Goal: Information Seeking & Learning: Learn about a topic

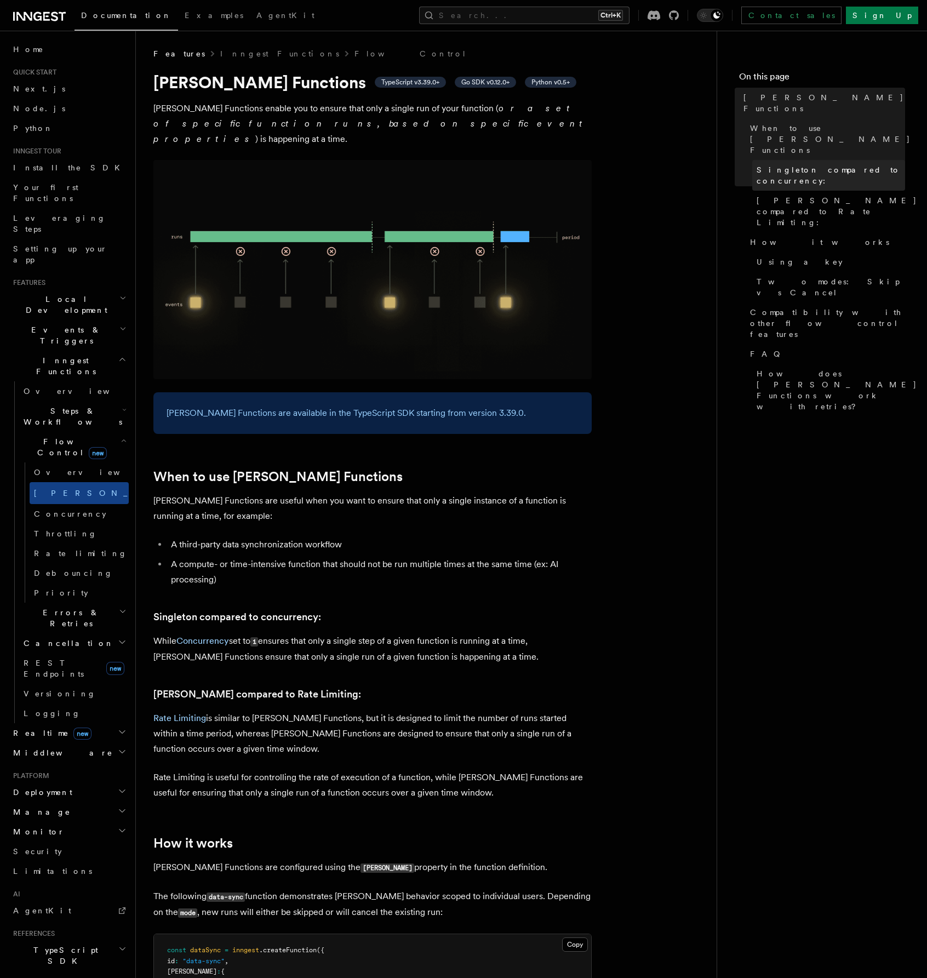
click at [795, 164] on span "Singleton compared to concurrency:" at bounding box center [831, 175] width 149 height 22
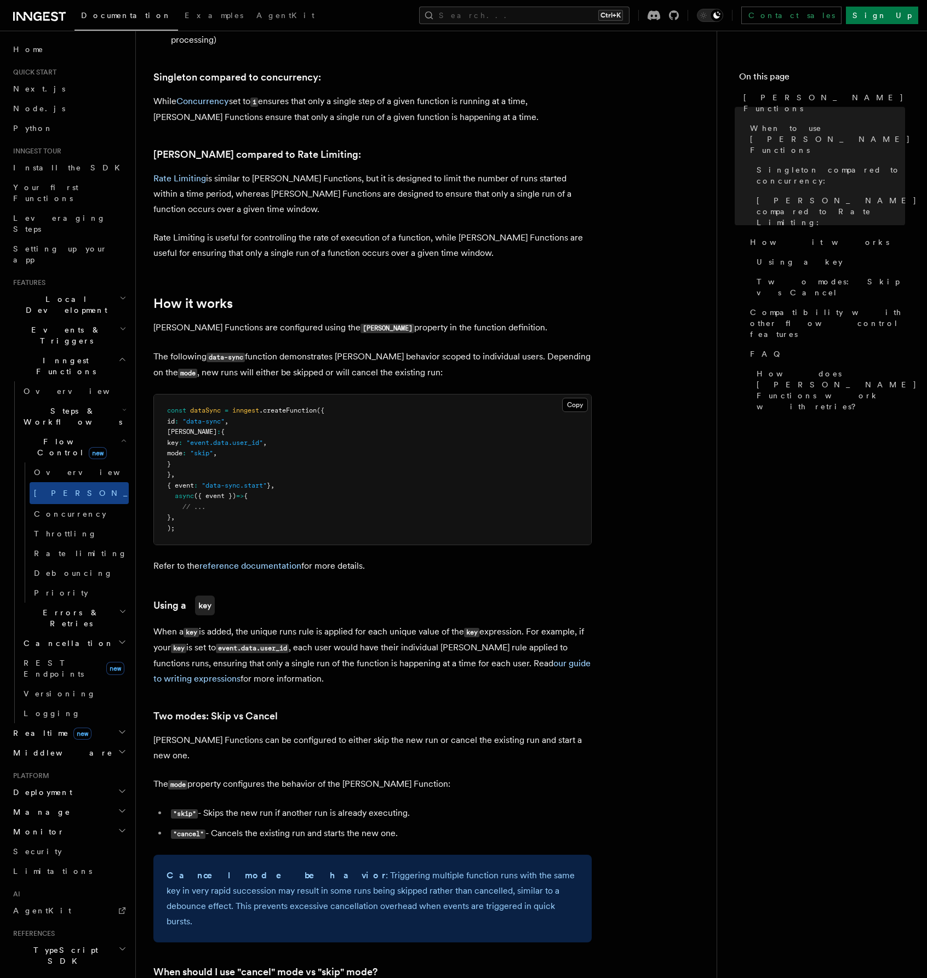
scroll to position [541, 0]
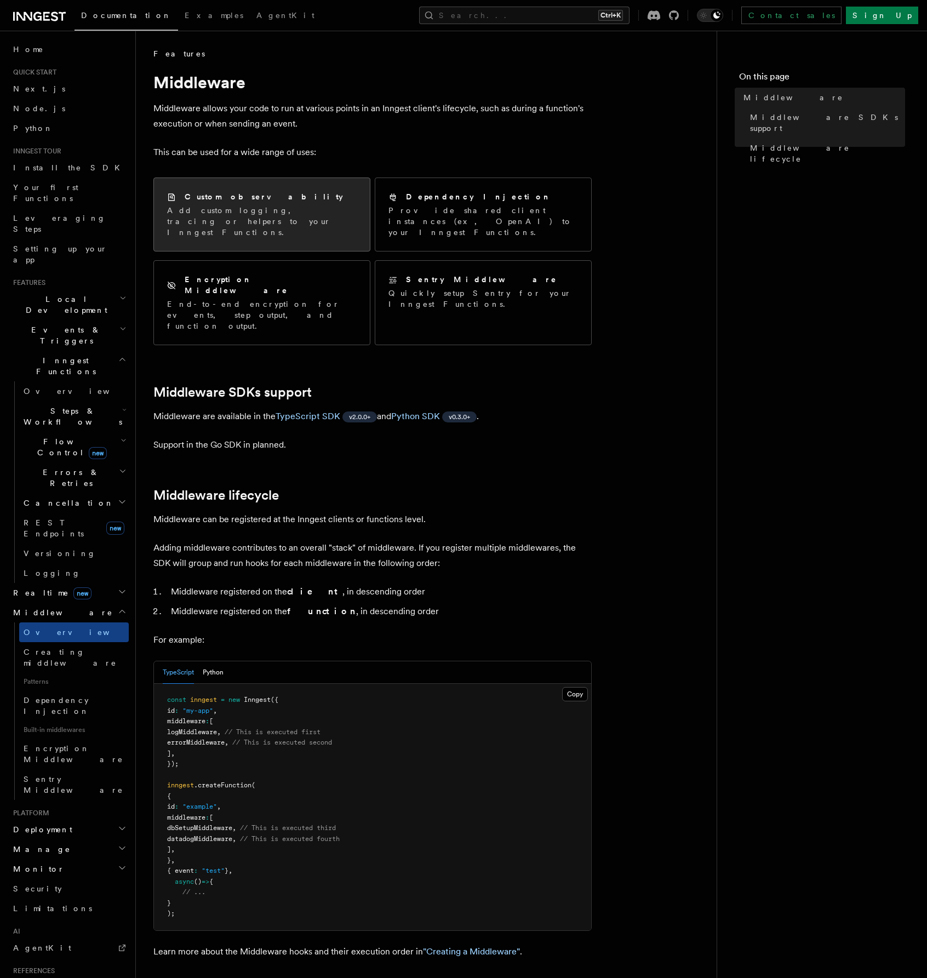
click at [258, 218] on p "Add custom logging, tracing or helpers to your Inngest Functions." at bounding box center [262, 221] width 190 height 33
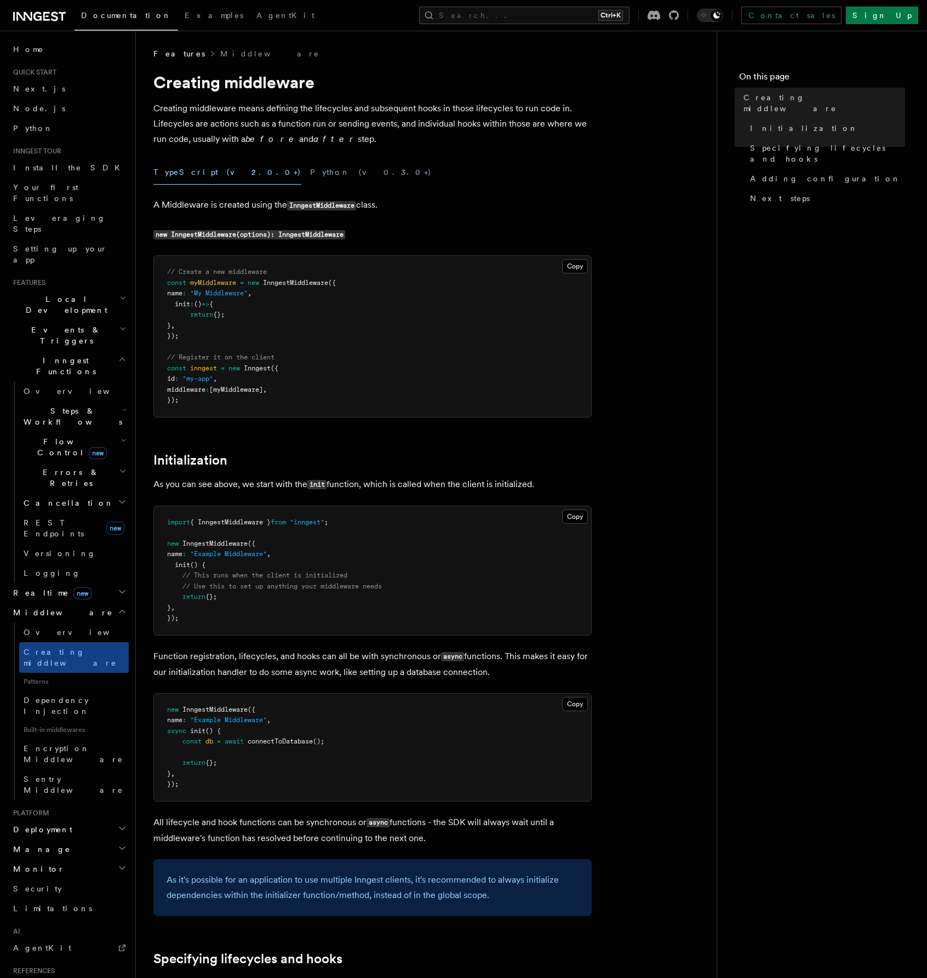
click at [425, 360] on pre "// Create a new middleware const myMiddleware = new InngestMiddleware ({ name :…" at bounding box center [372, 336] width 437 height 161
click at [483, 363] on pre "// Create a new middleware const myMiddleware = new InngestMiddleware ({ name :…" at bounding box center [372, 336] width 437 height 161
click at [717, 427] on nav "On this page Creating middleware Initialization Specifying lifecycles and hooks…" at bounding box center [822, 505] width 210 height 948
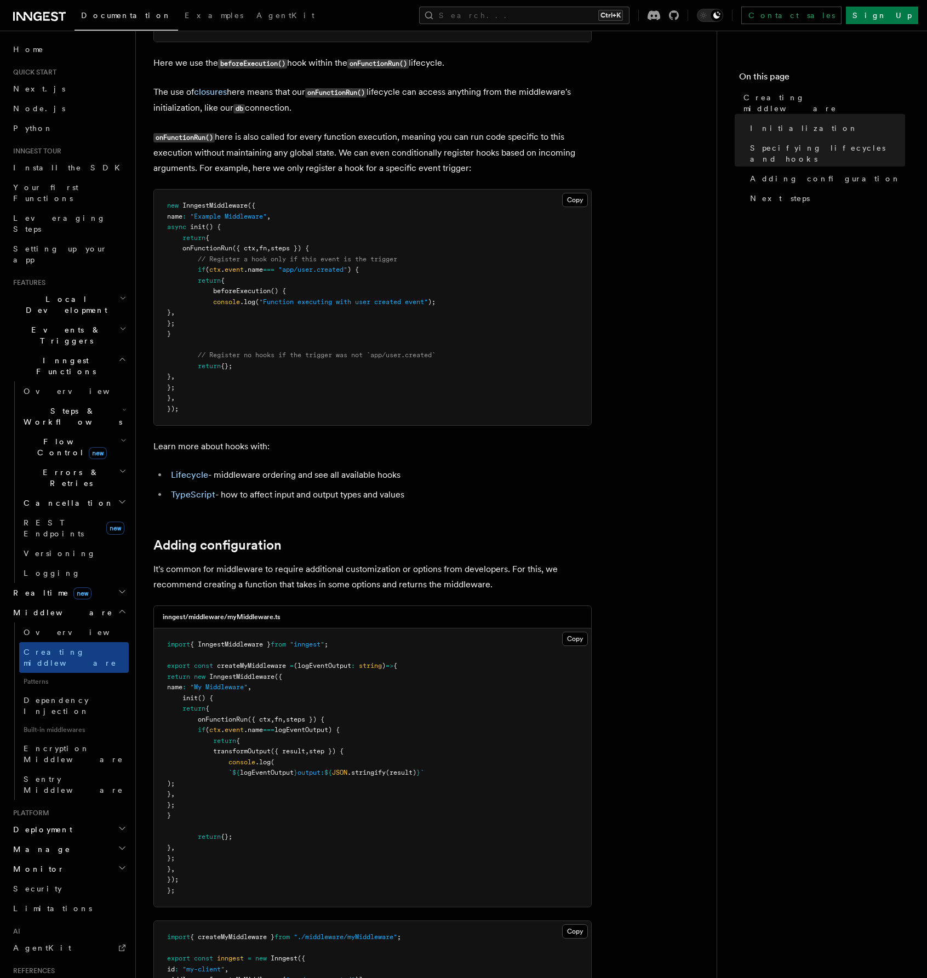
scroll to position [1206, 0]
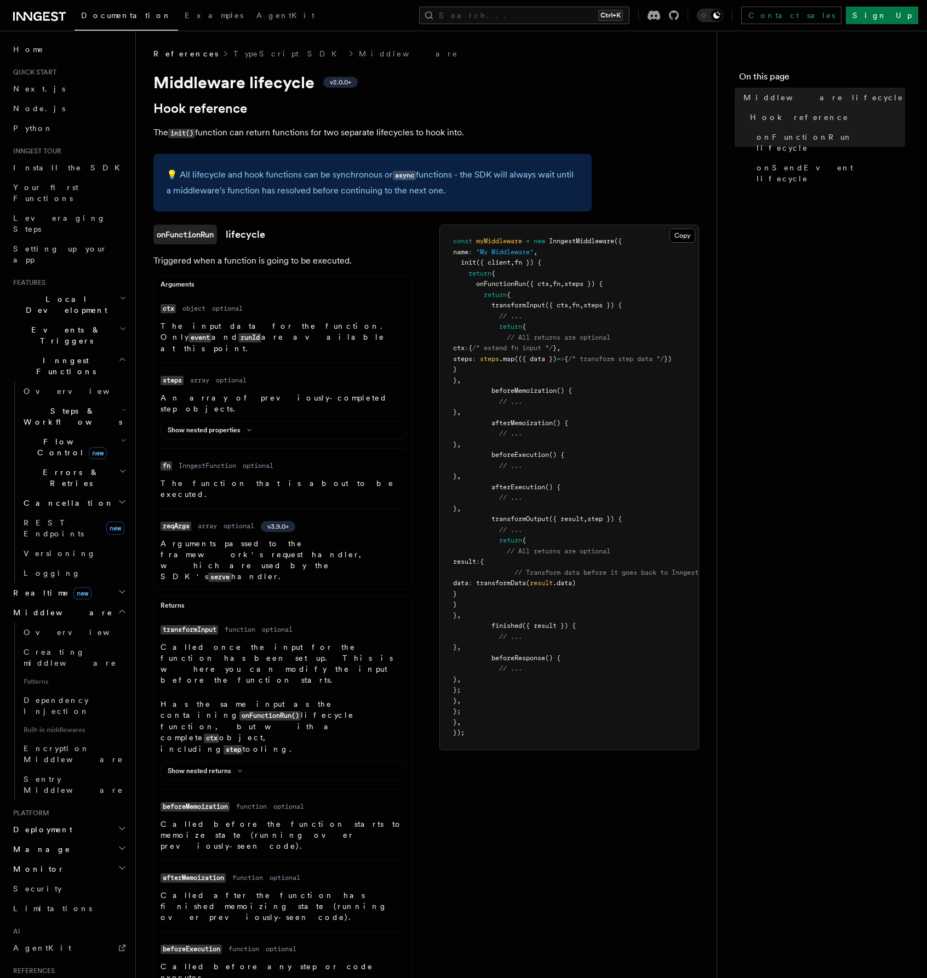
click at [856, 632] on nav "On this page Middleware lifecycle Hook reference onFunctionRun lifecycle onSend…" at bounding box center [822, 505] width 210 height 948
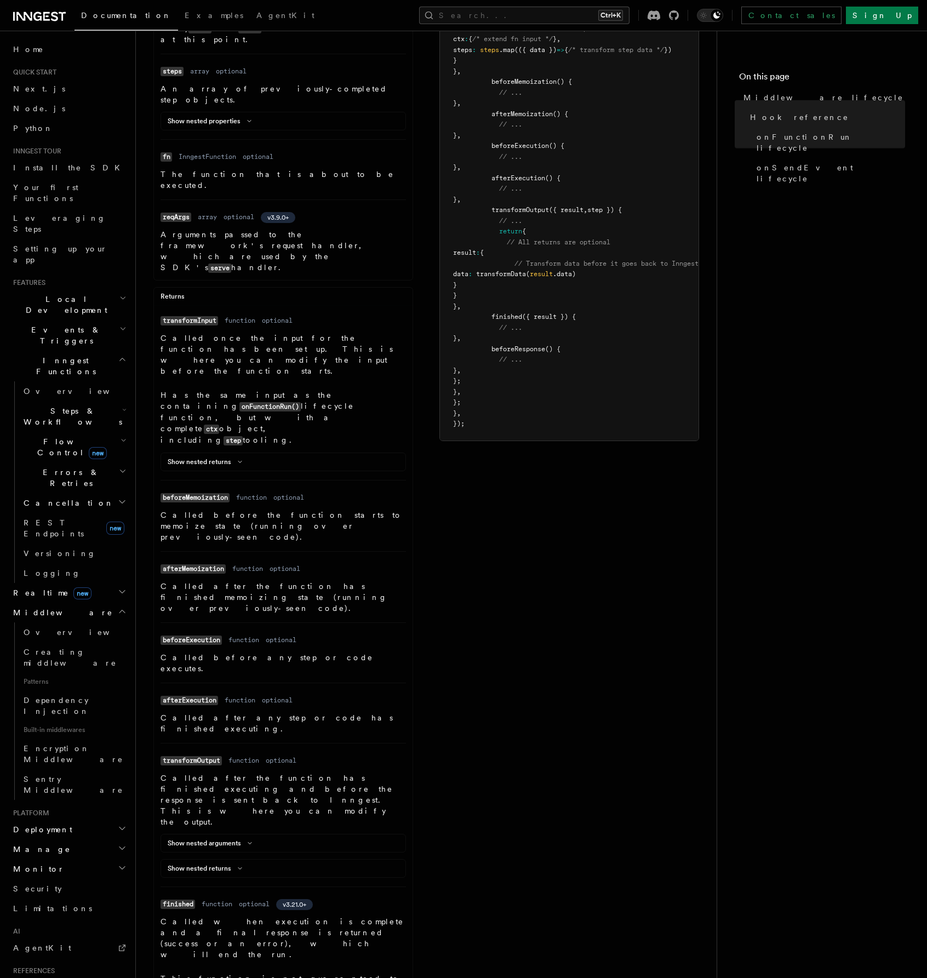
scroll to position [329, 0]
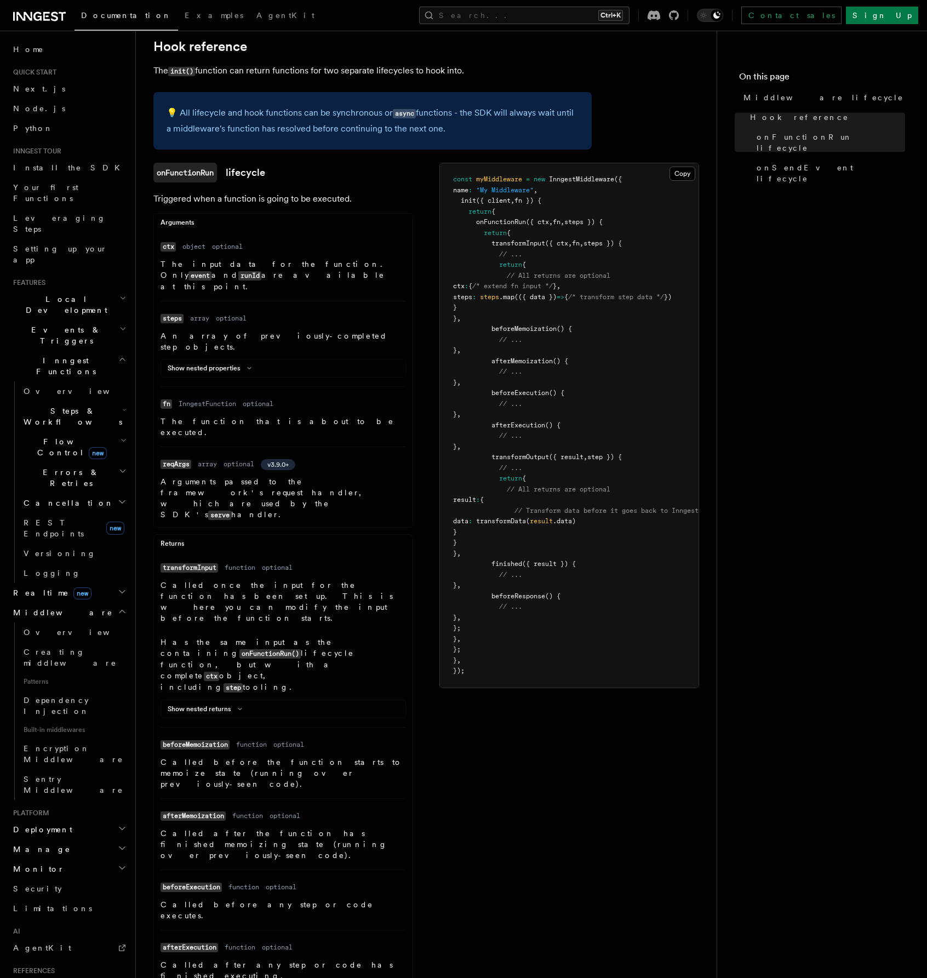
scroll to position [55, 0]
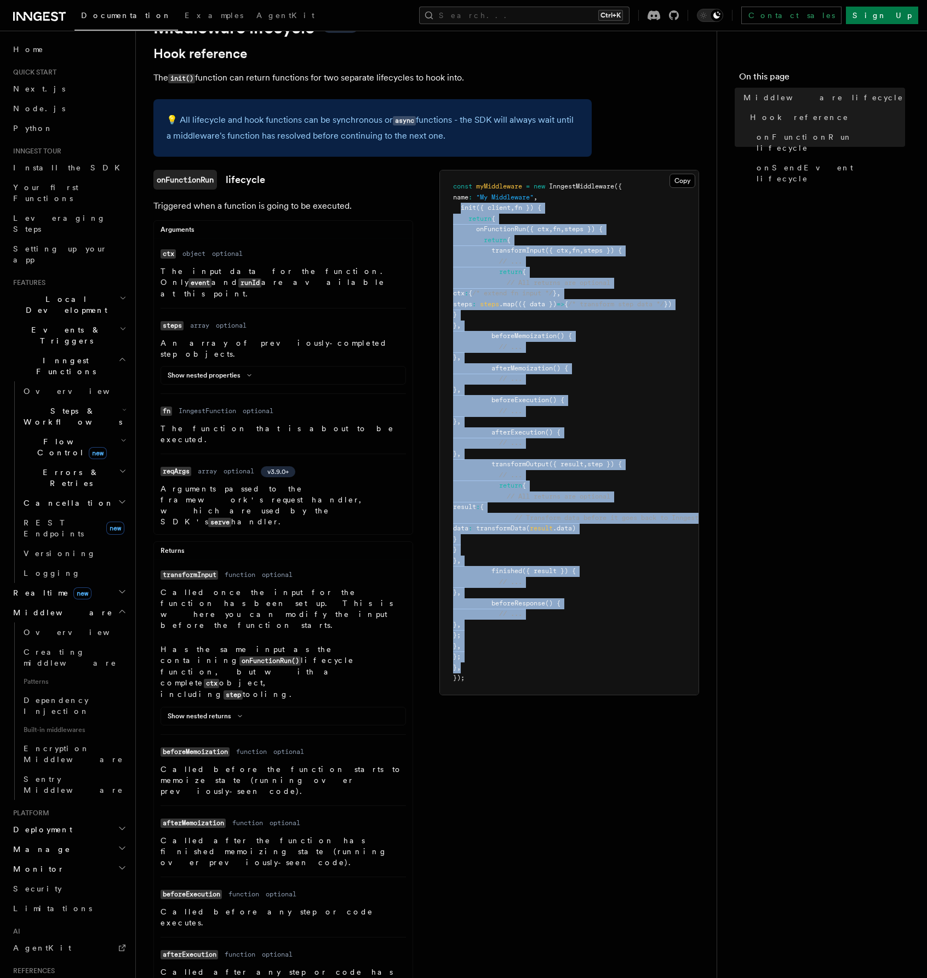
drag, startPoint x: 461, startPoint y: 211, endPoint x: 475, endPoint y: 669, distance: 457.8
click at [475, 669] on pre "const myMiddleware = new InngestMiddleware ({ name : "My Middleware" , init ({ …" at bounding box center [569, 432] width 259 height 524
copy code "init ({ client , fn }) { return { onFunctionRun ({ ctx , fn , steps }) { return…"
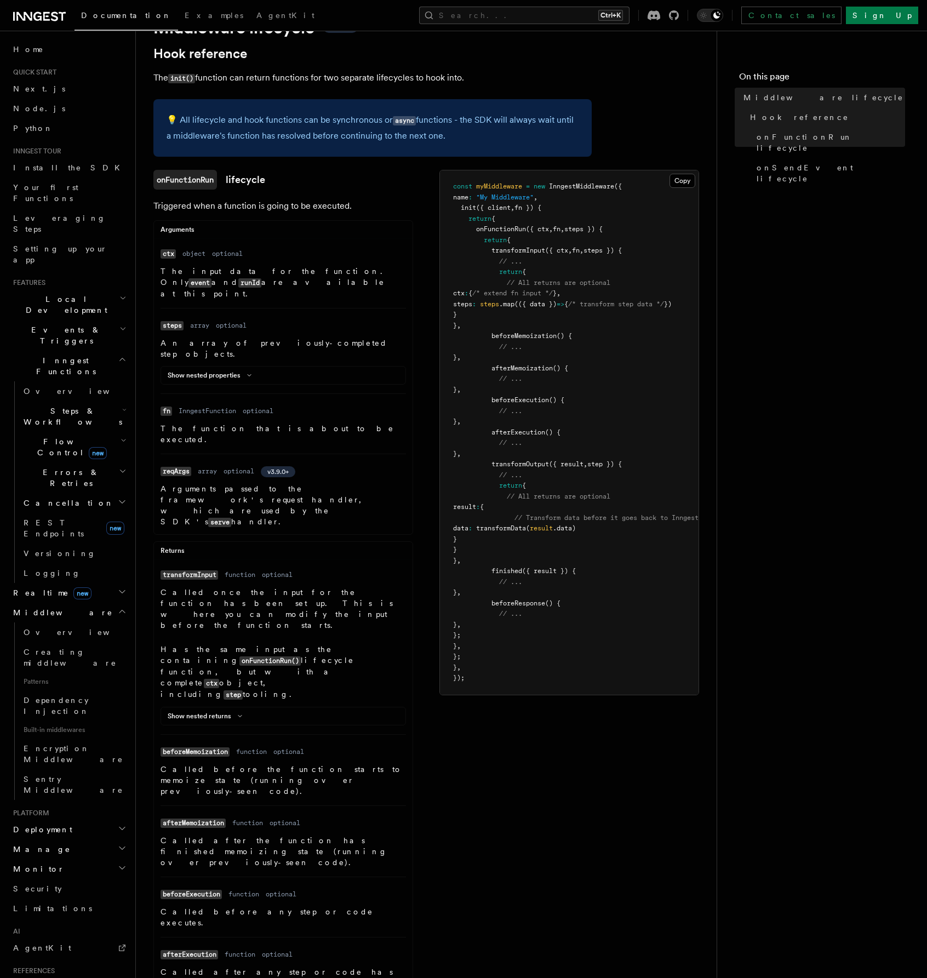
click at [794, 268] on nav "On this page Middleware lifecycle Hook reference onFunctionRun lifecycle onSend…" at bounding box center [822, 505] width 210 height 948
click at [754, 321] on nav "On this page Middleware lifecycle Hook reference onFunctionRun lifecycle onSend…" at bounding box center [822, 505] width 210 height 948
click at [793, 416] on nav "On this page Middleware lifecycle Hook reference onFunctionRun lifecycle onSend…" at bounding box center [822, 505] width 210 height 948
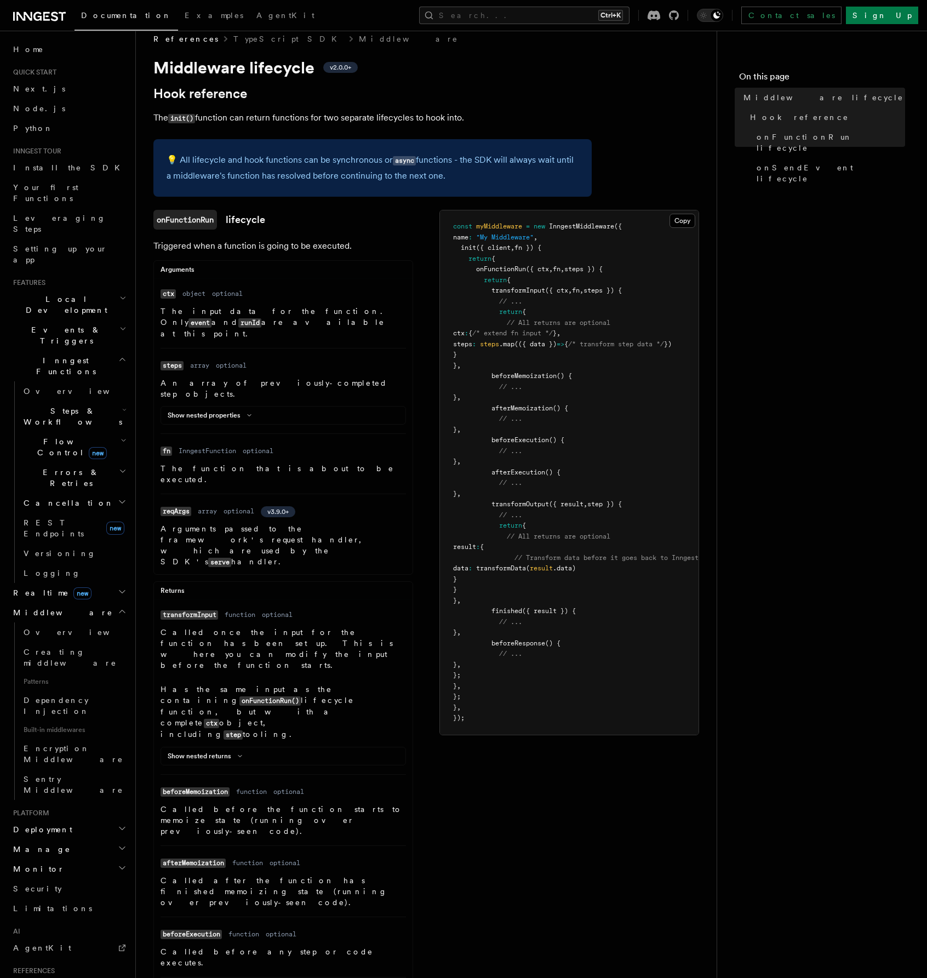
scroll to position [0, 0]
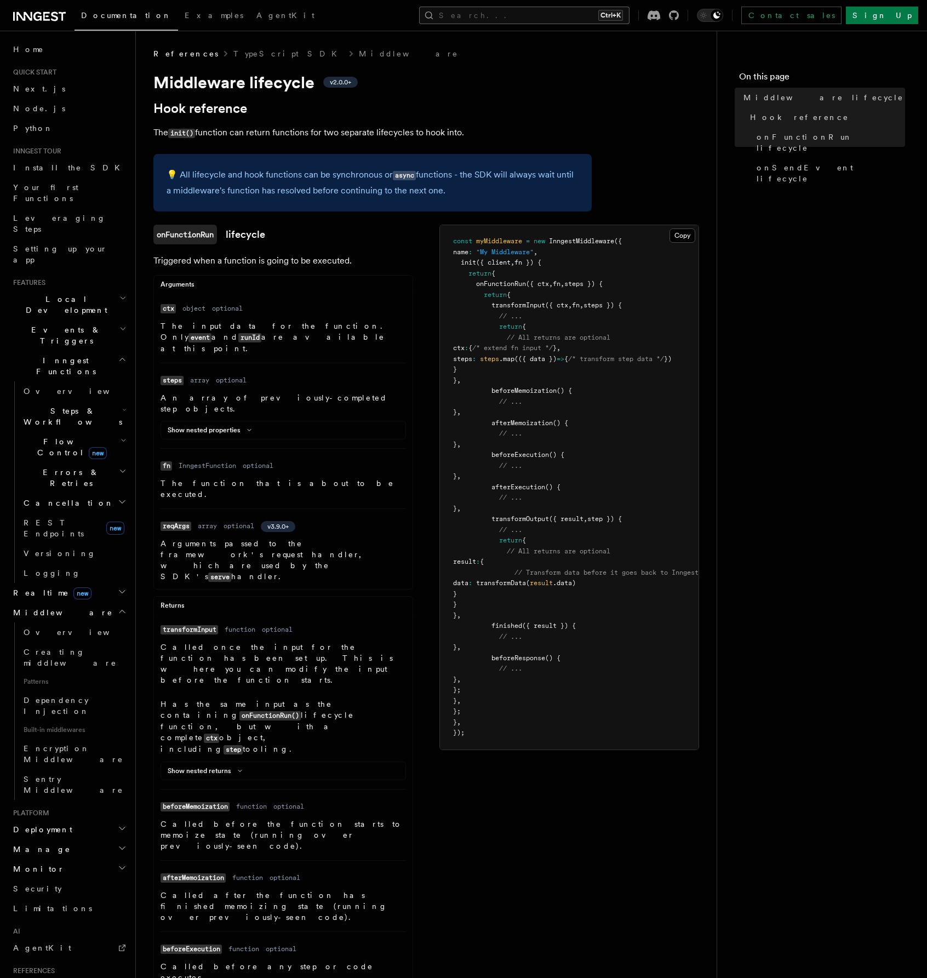
click at [550, 14] on button "Search... Ctrl+K" at bounding box center [524, 16] width 210 height 18
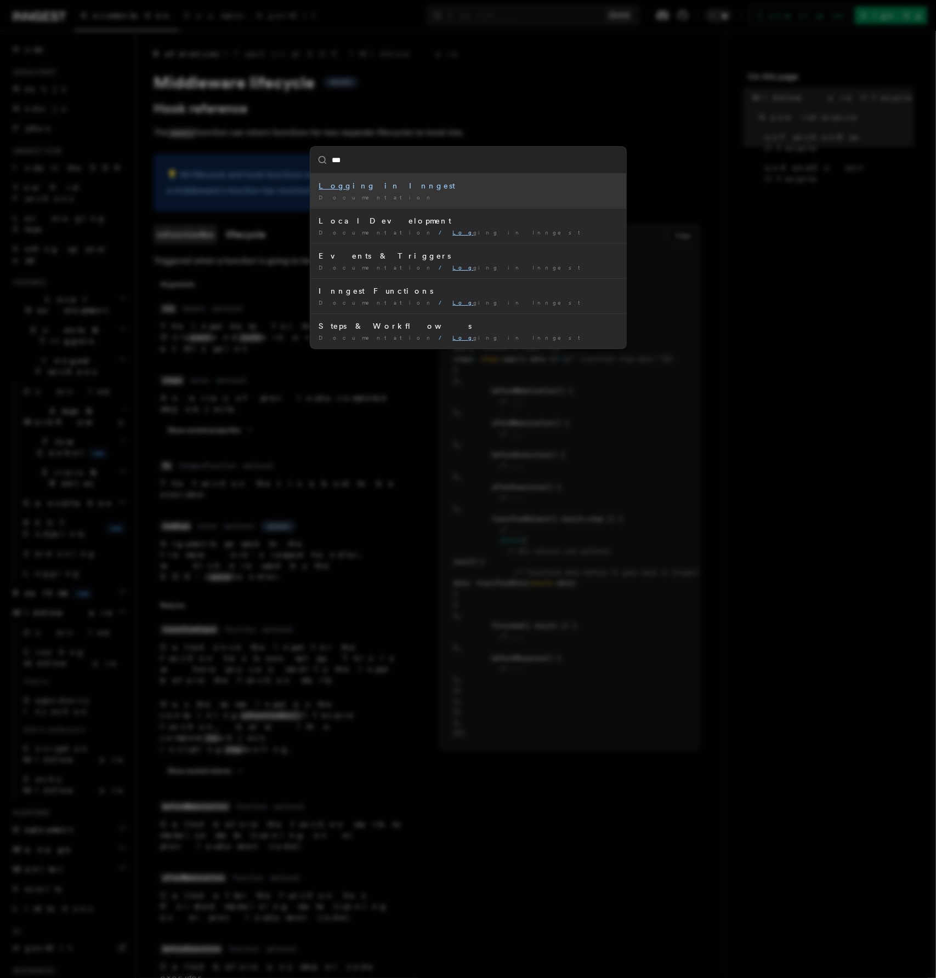
type input "****"
click at [441, 189] on div "Logg ing in Inngest" at bounding box center [468, 185] width 298 height 11
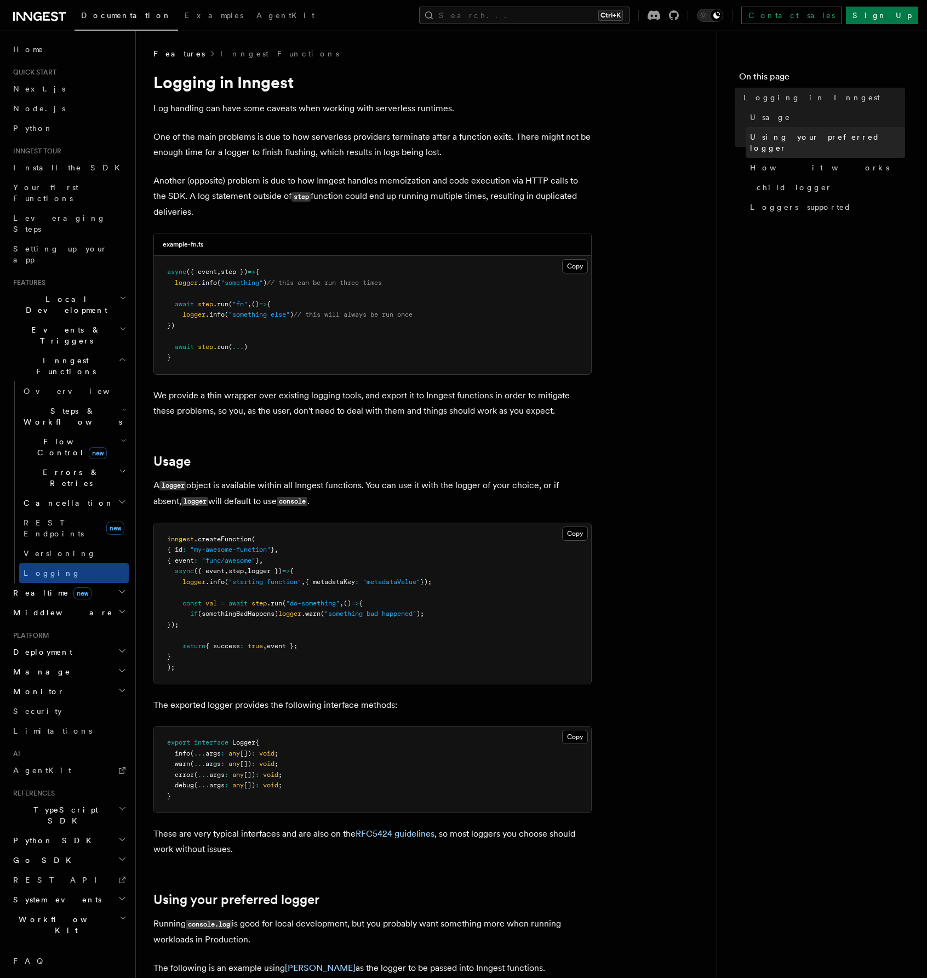
click at [781, 137] on span "Using your preferred logger" at bounding box center [827, 143] width 155 height 22
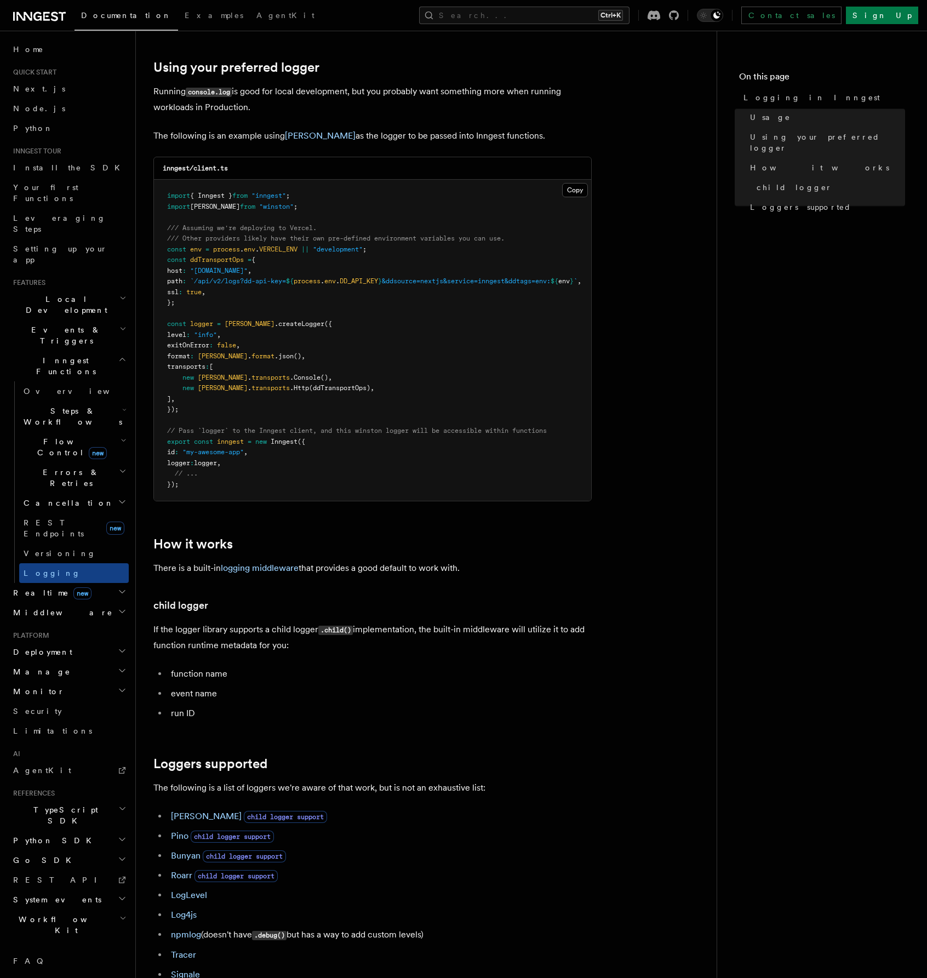
scroll to position [839, 0]
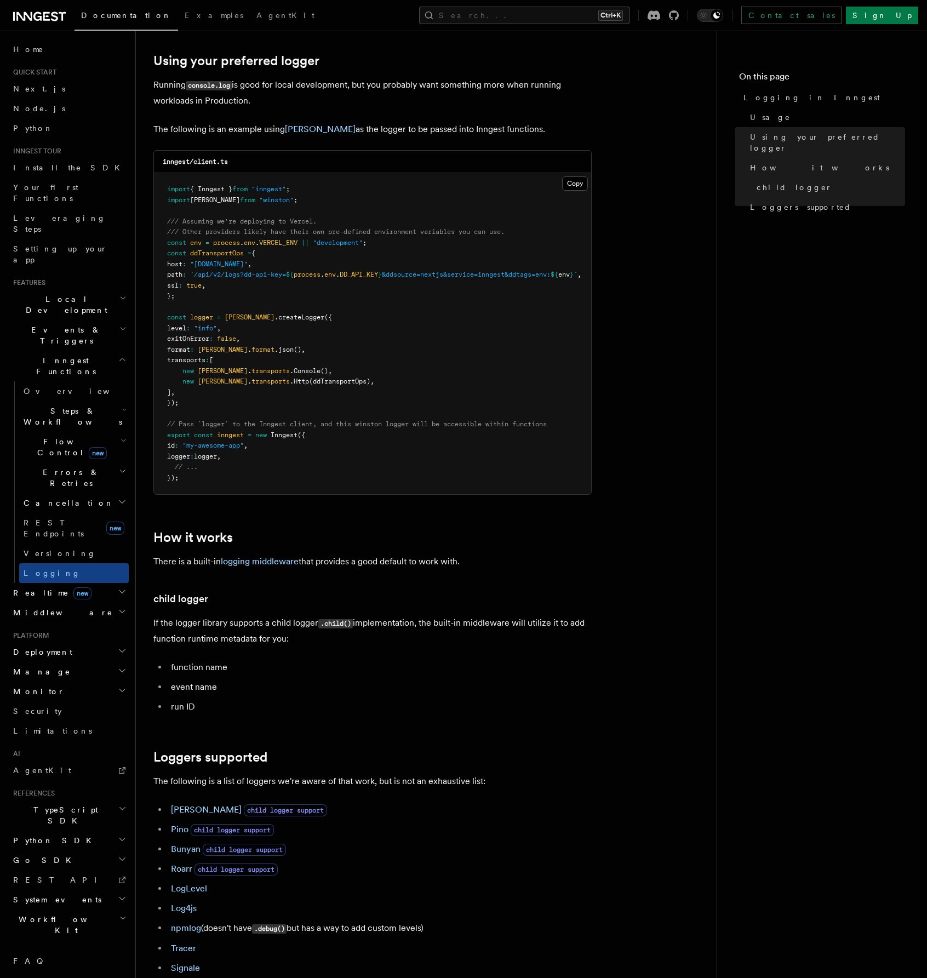
click at [640, 336] on article "Features Inngest Functions Logging in Inngest Log handling can have some caveat…" at bounding box center [426, 200] width 546 height 1982
click at [249, 567] on link "logging middleware" at bounding box center [260, 561] width 78 height 10
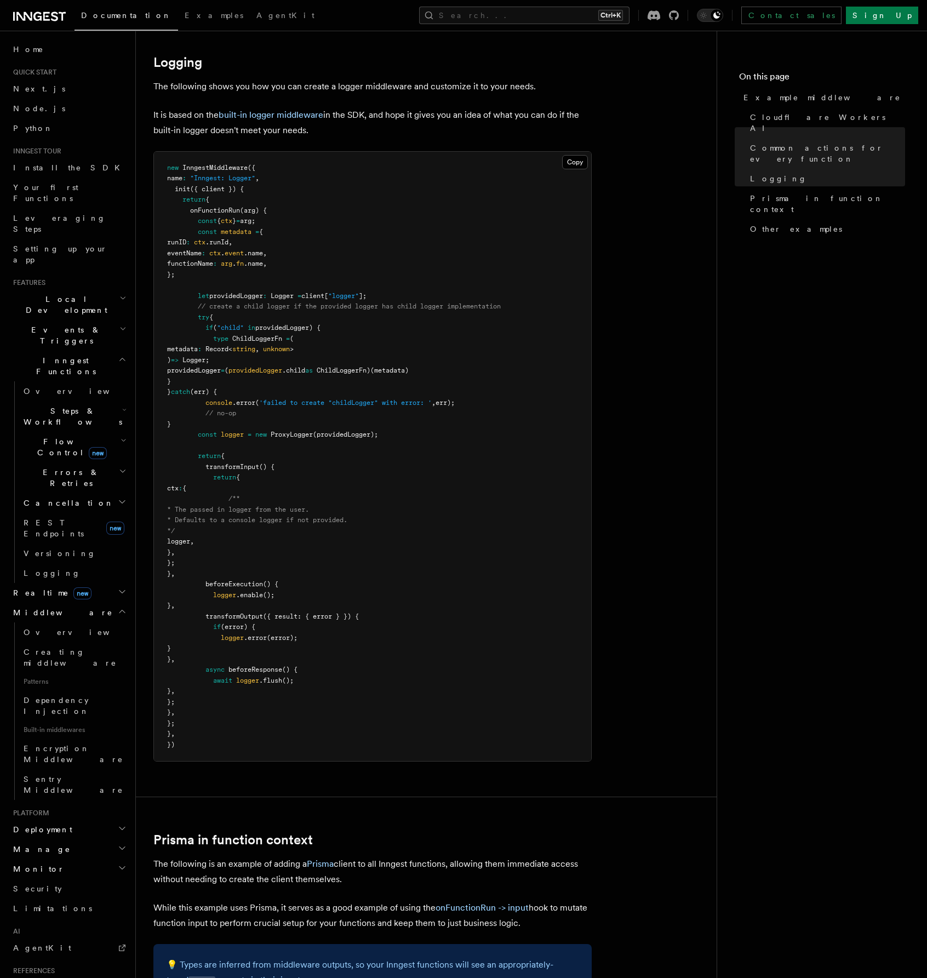
scroll to position [2113, 0]
click at [777, 224] on span "Other examples" at bounding box center [796, 229] width 92 height 11
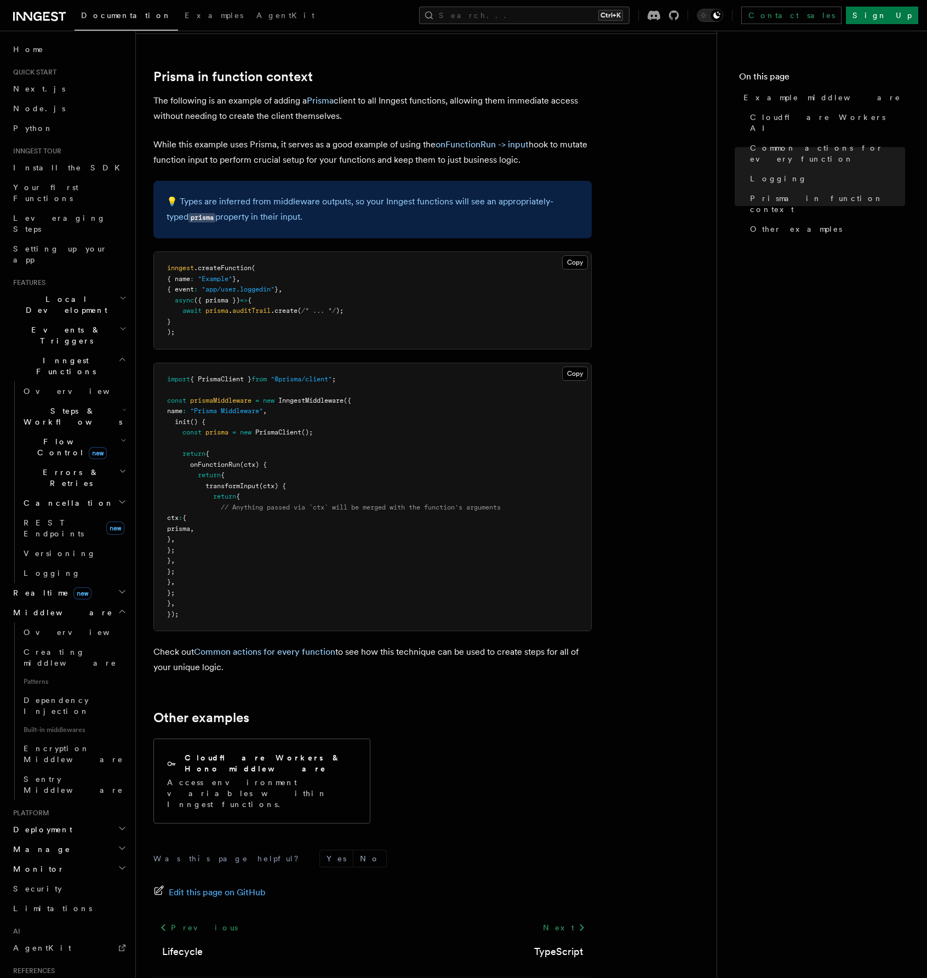
scroll to position [2895, 0]
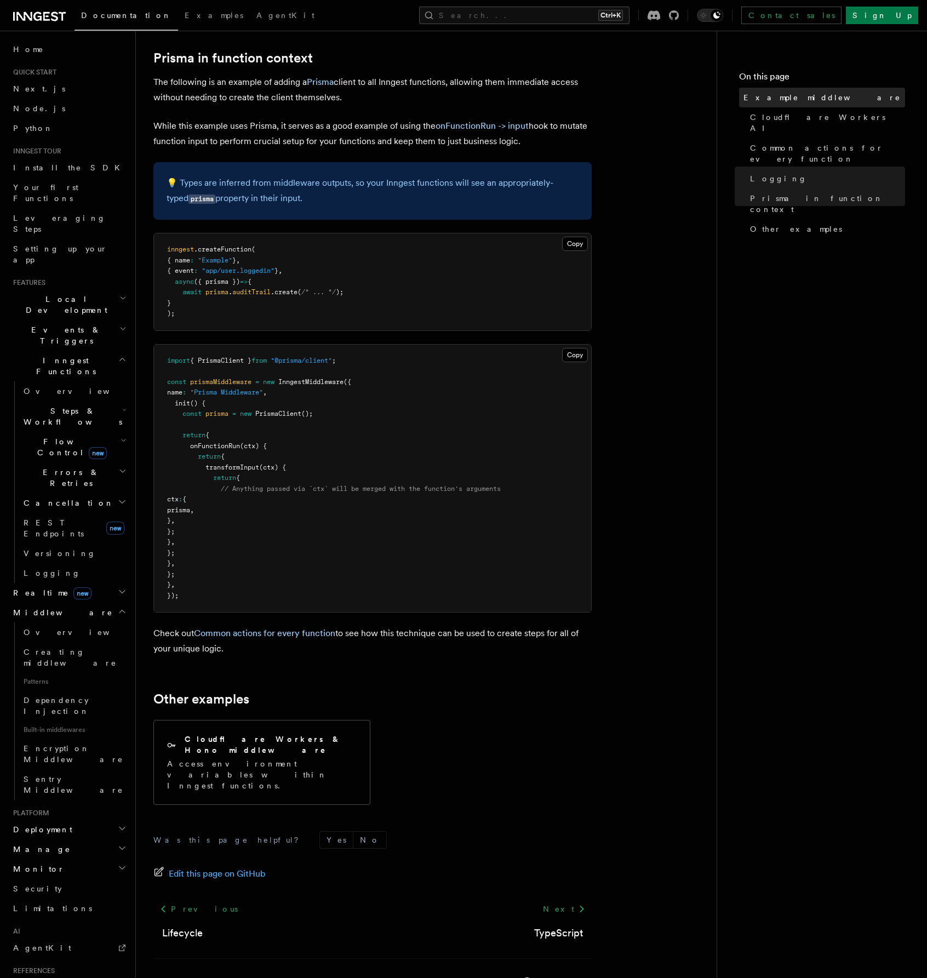
click at [797, 100] on span "Example middleware" at bounding box center [822, 97] width 157 height 11
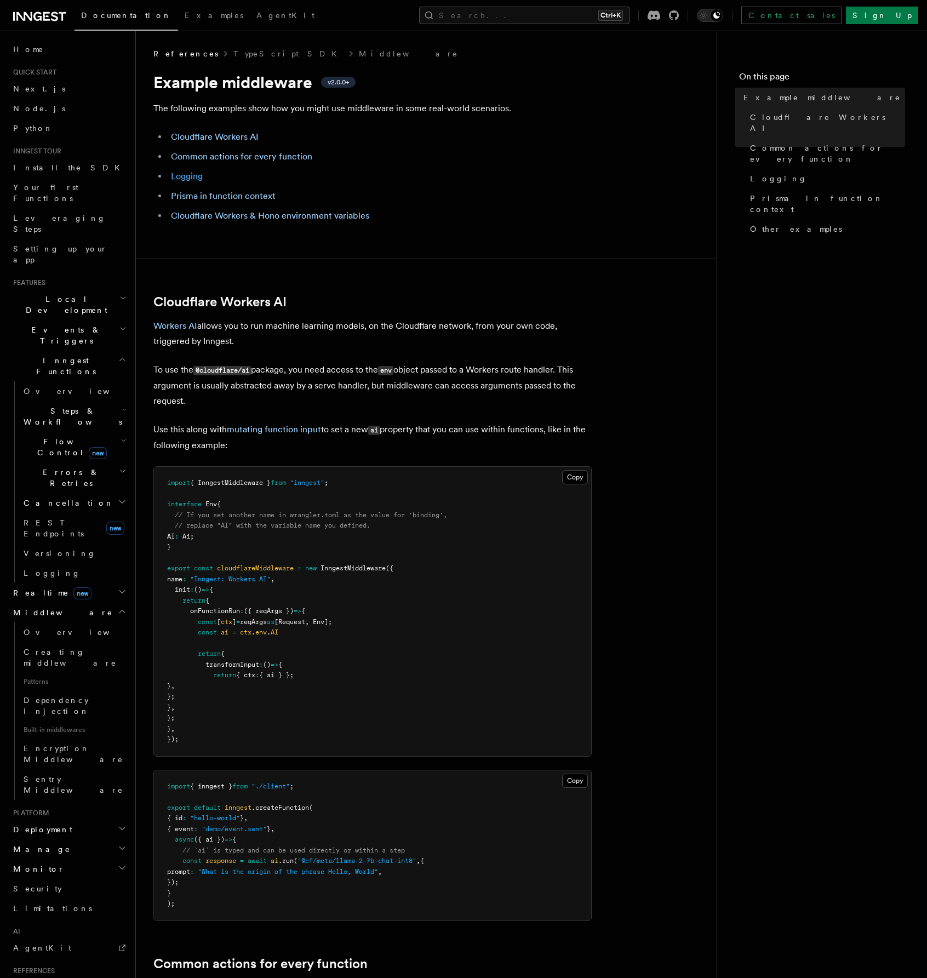
click at [198, 178] on link "Logging" at bounding box center [187, 176] width 32 height 10
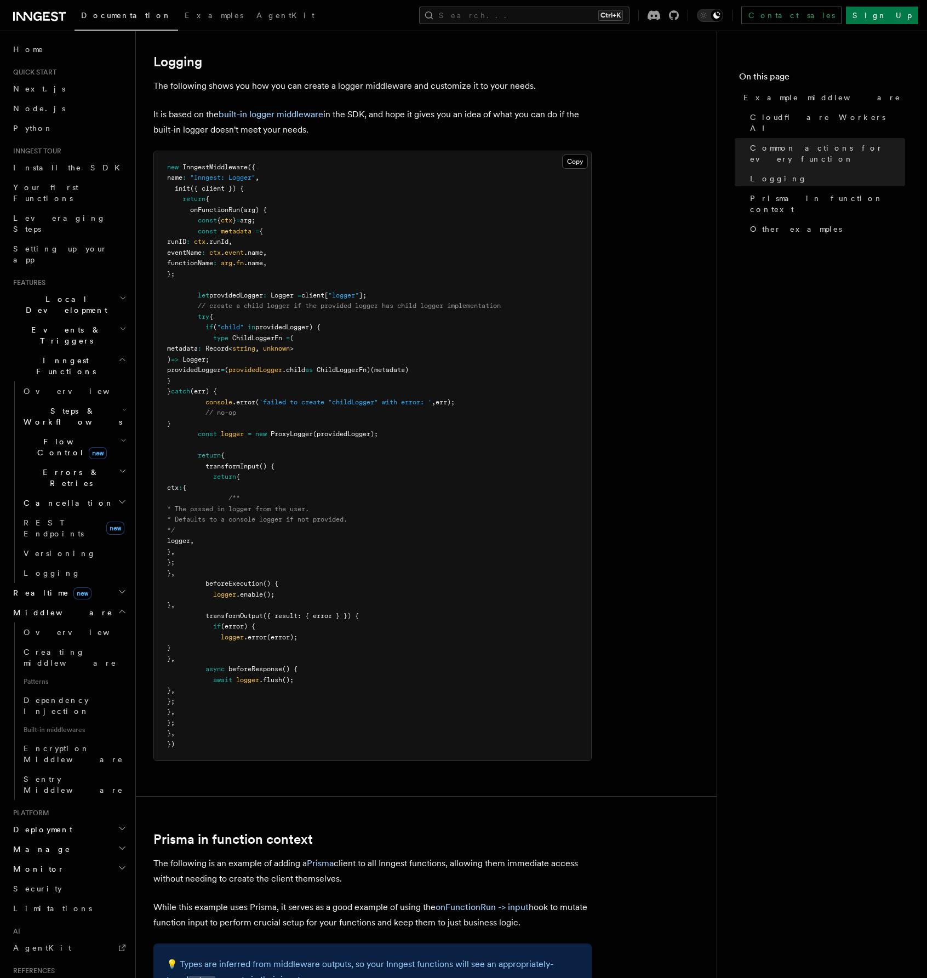
scroll to position [2113, 0]
click at [540, 16] on button "Search... Ctrl+K" at bounding box center [524, 16] width 210 height 18
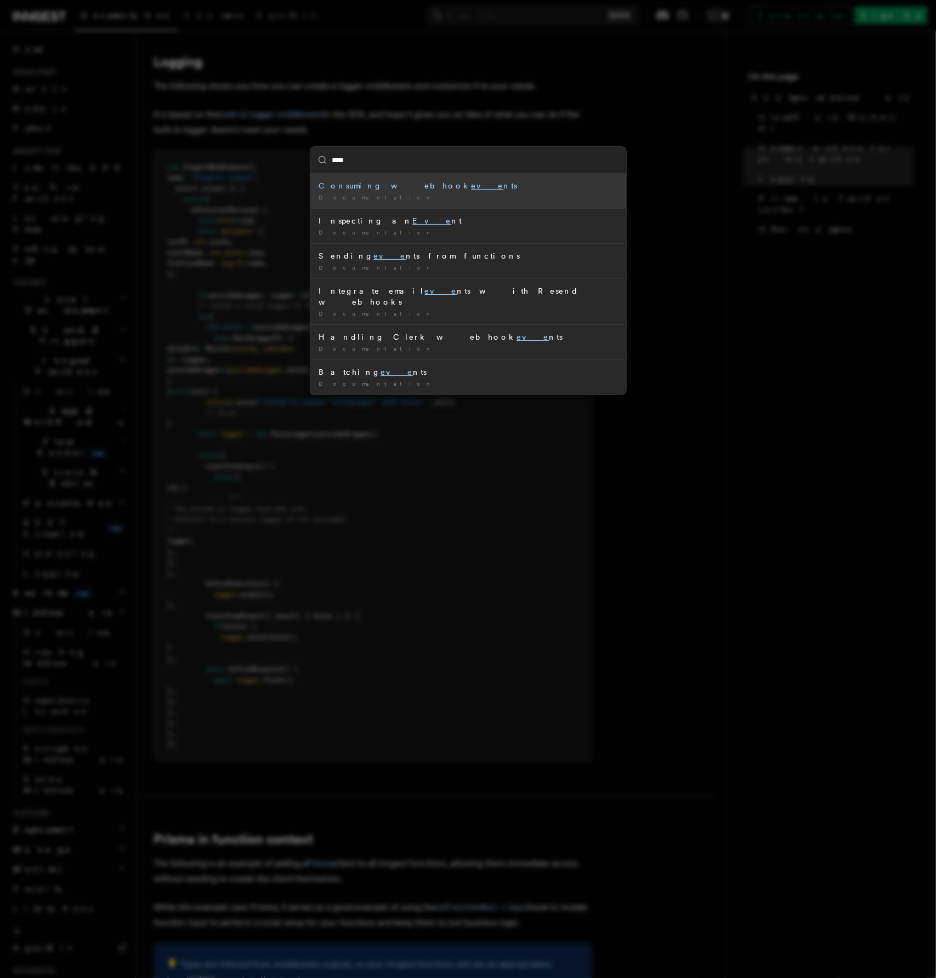
type input "*****"
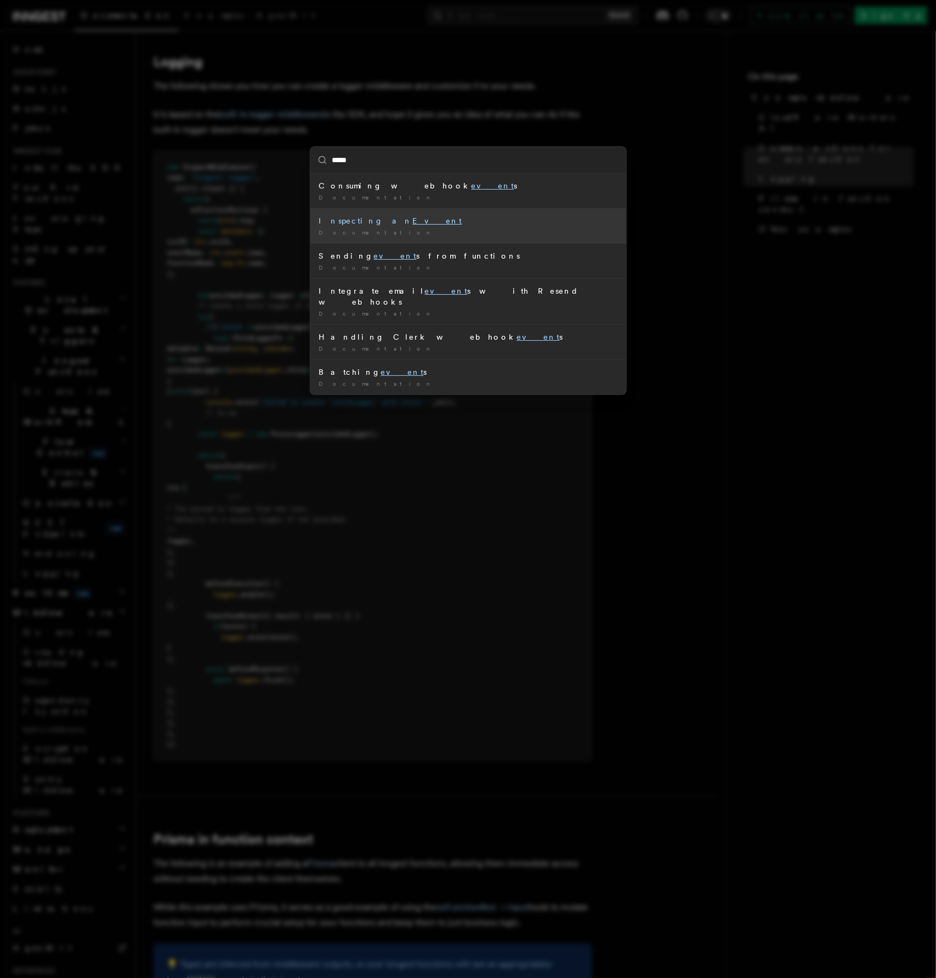
click at [391, 230] on div "Documentation /" at bounding box center [468, 233] width 298 height 8
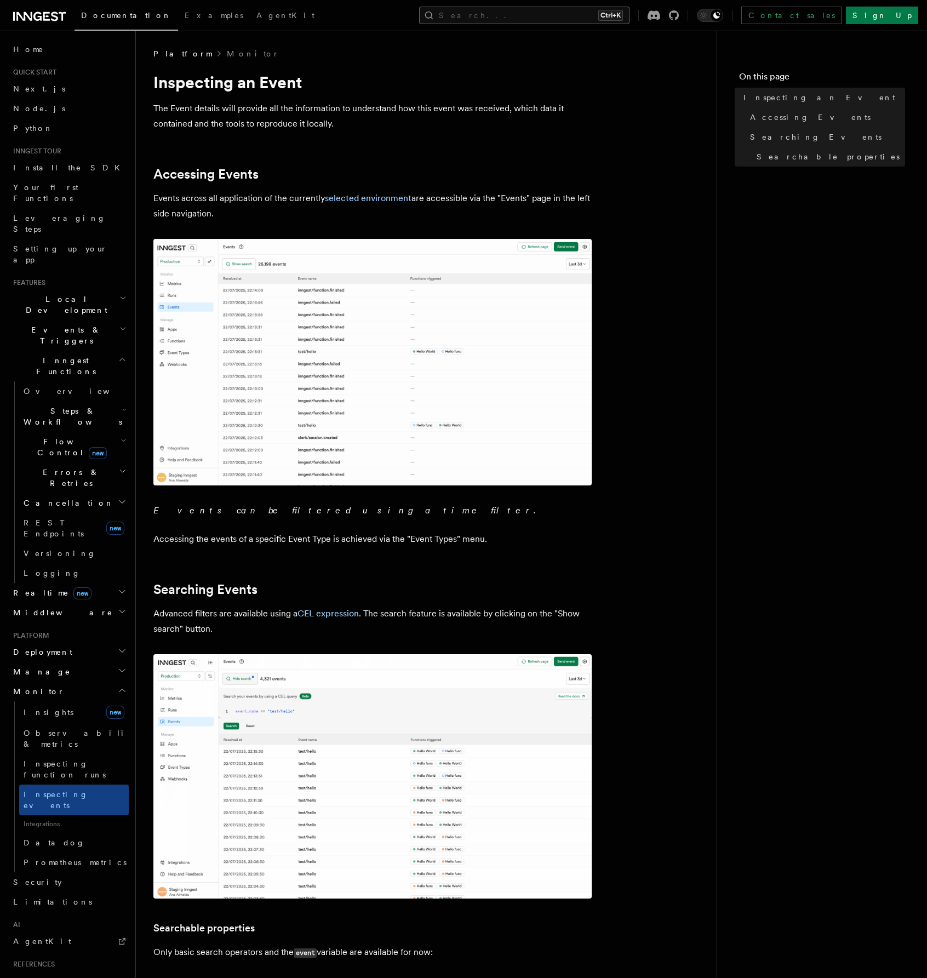
click at [534, 12] on button "Search... Ctrl+K" at bounding box center [524, 16] width 210 height 18
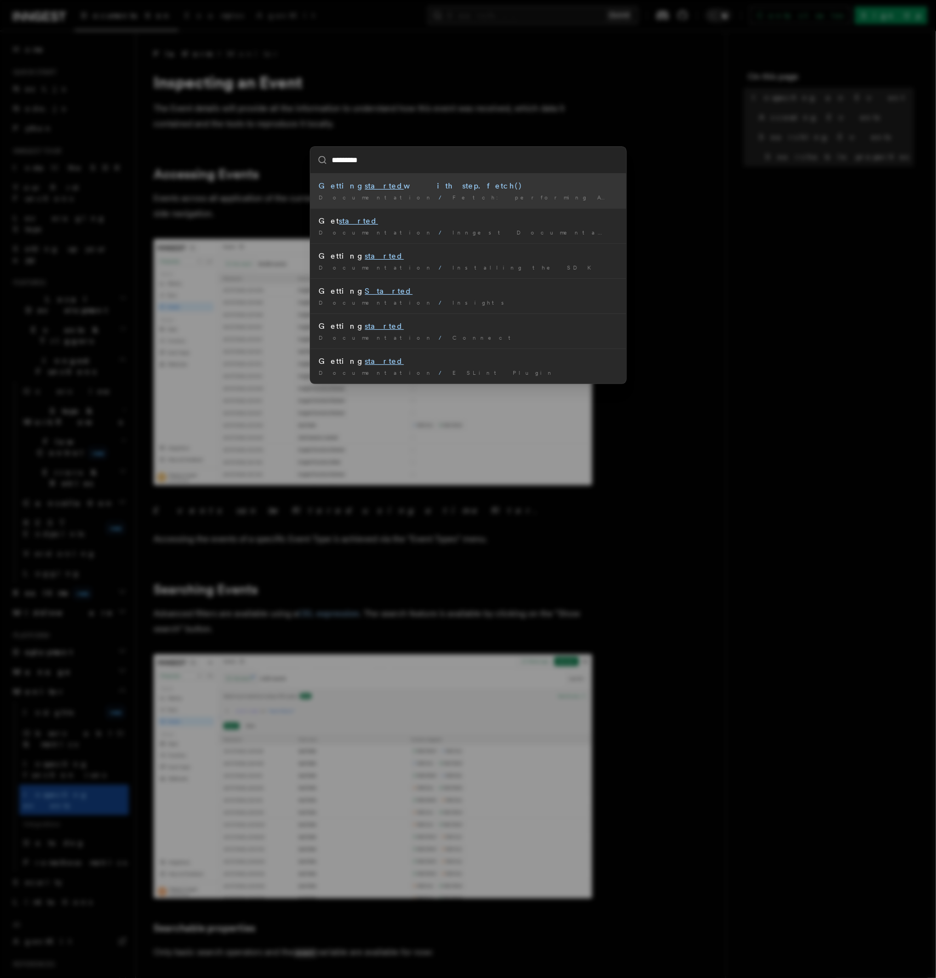
type input "**********"
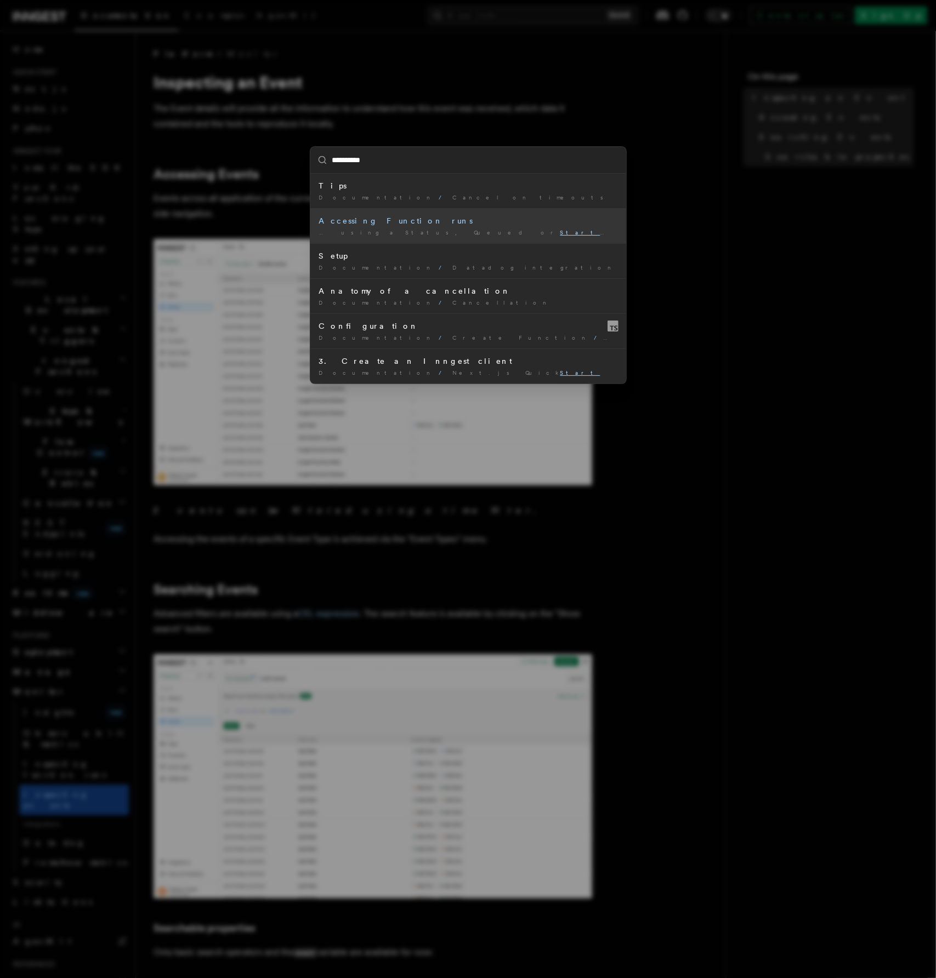
click at [440, 233] on div "… using a Status, Queued or Started at and Application filters …" at bounding box center [468, 233] width 298 height 8
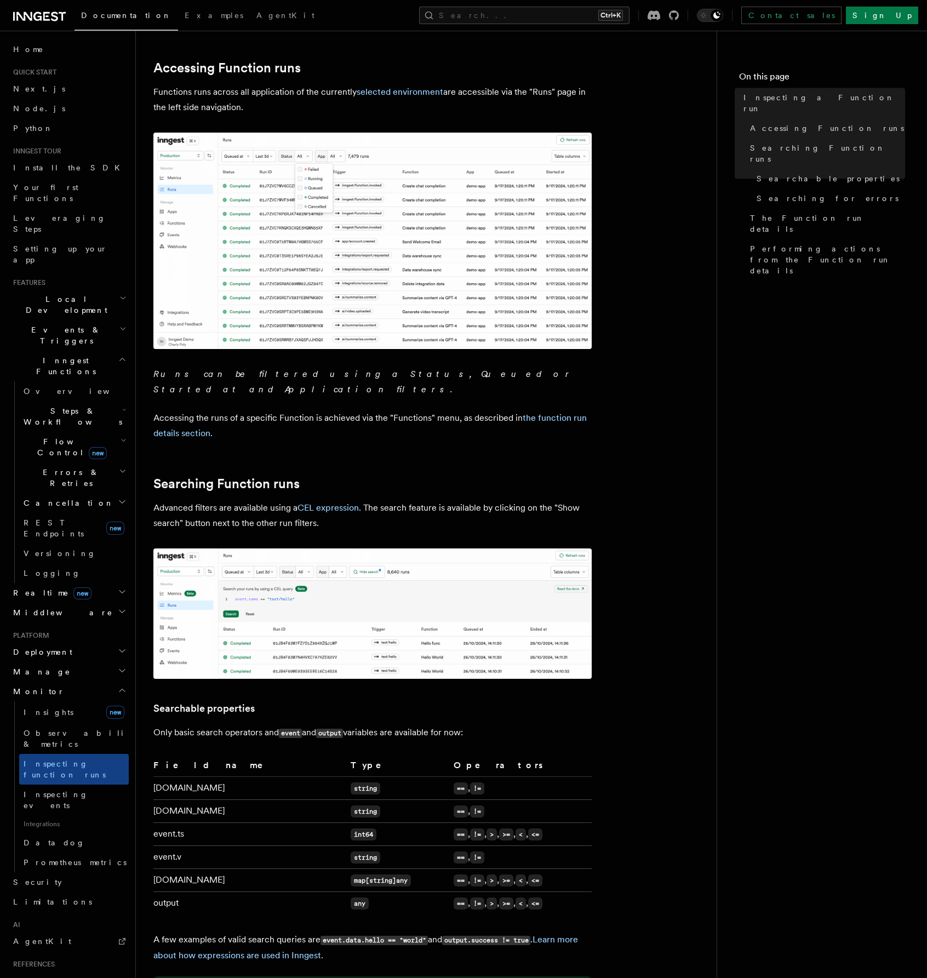
scroll to position [129, 0]
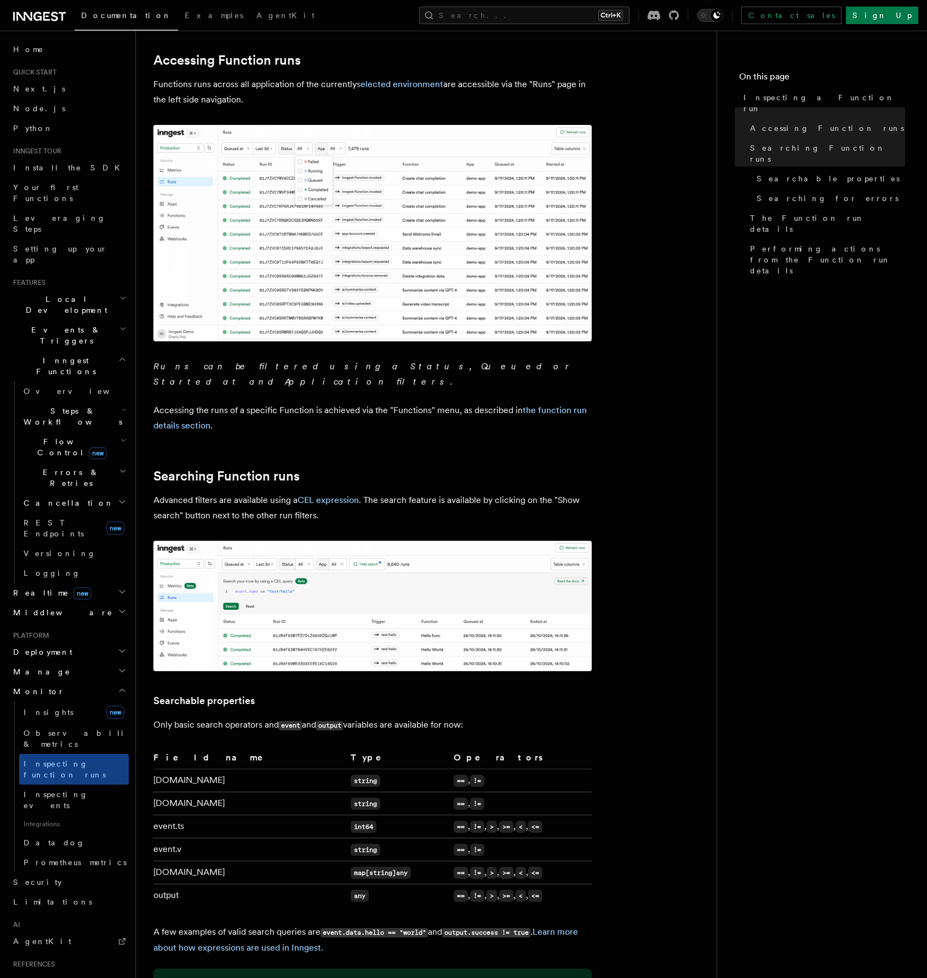
click at [73, 603] on h2 "Middleware" at bounding box center [69, 613] width 120 height 20
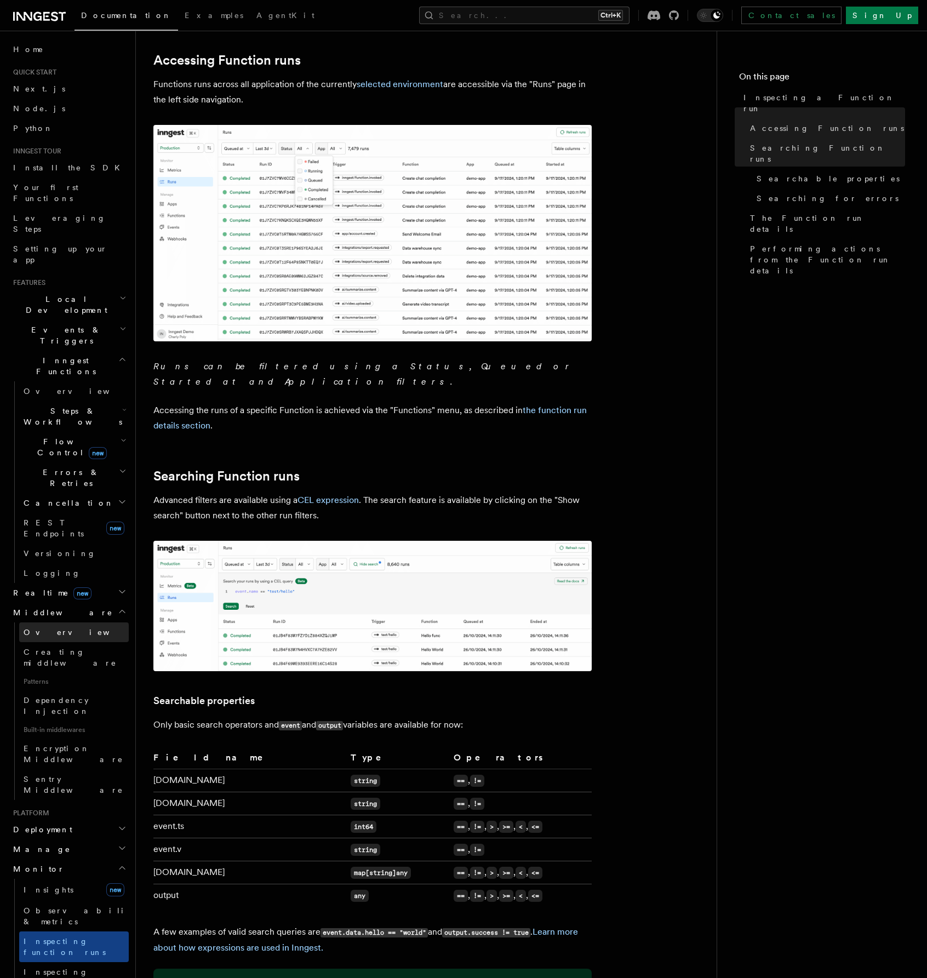
click at [59, 623] on link "Overview" at bounding box center [74, 633] width 110 height 20
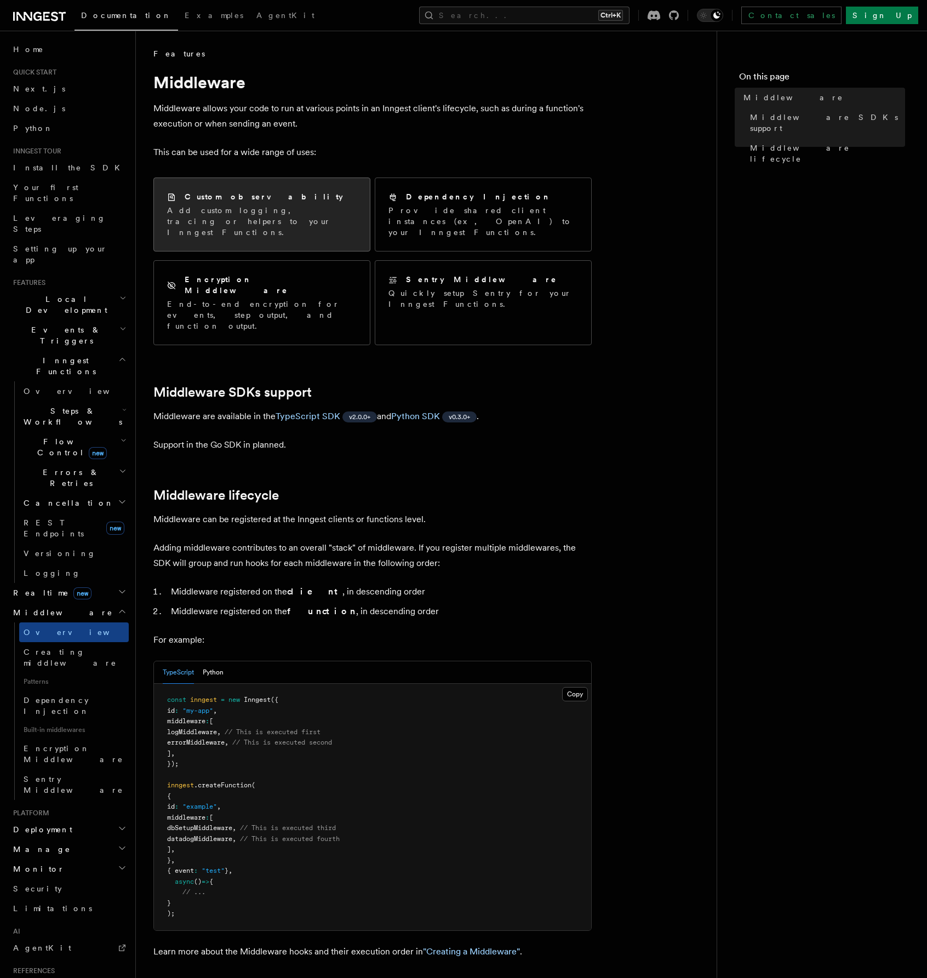
click at [224, 192] on h2 "Custom observability" at bounding box center [264, 196] width 158 height 11
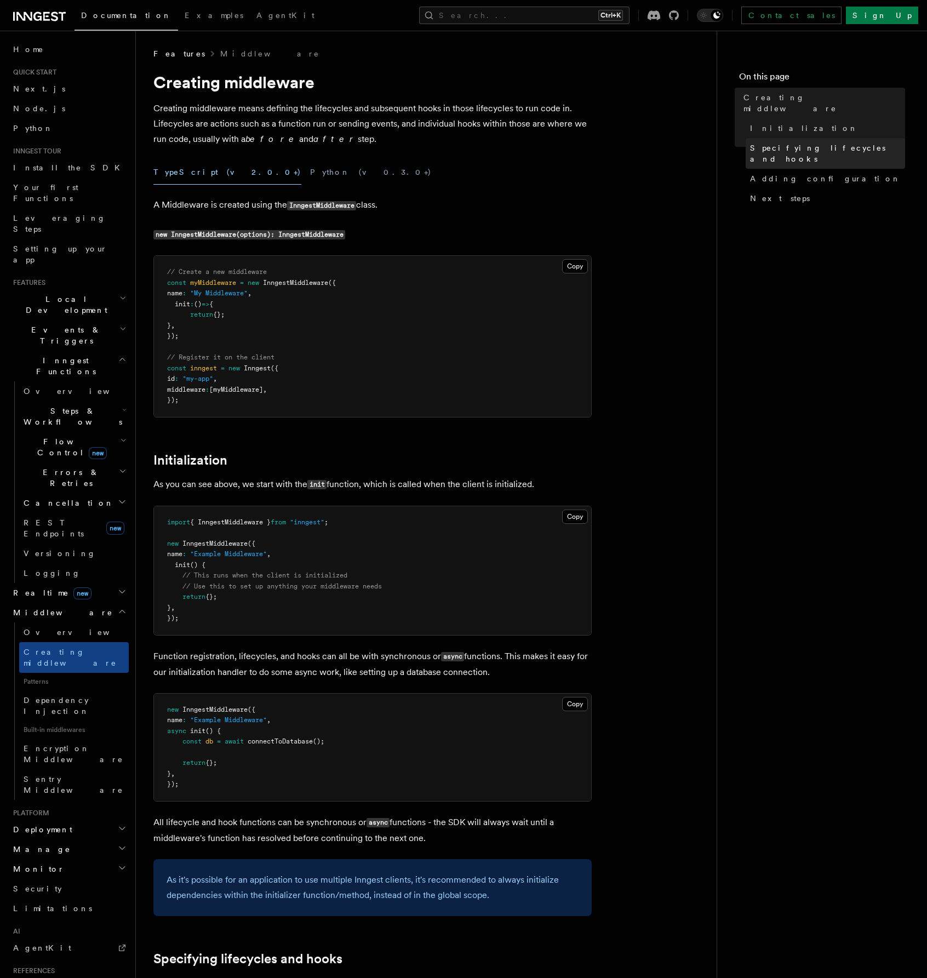
click at [796, 142] on span "Specifying lifecycles and hooks" at bounding box center [827, 153] width 155 height 22
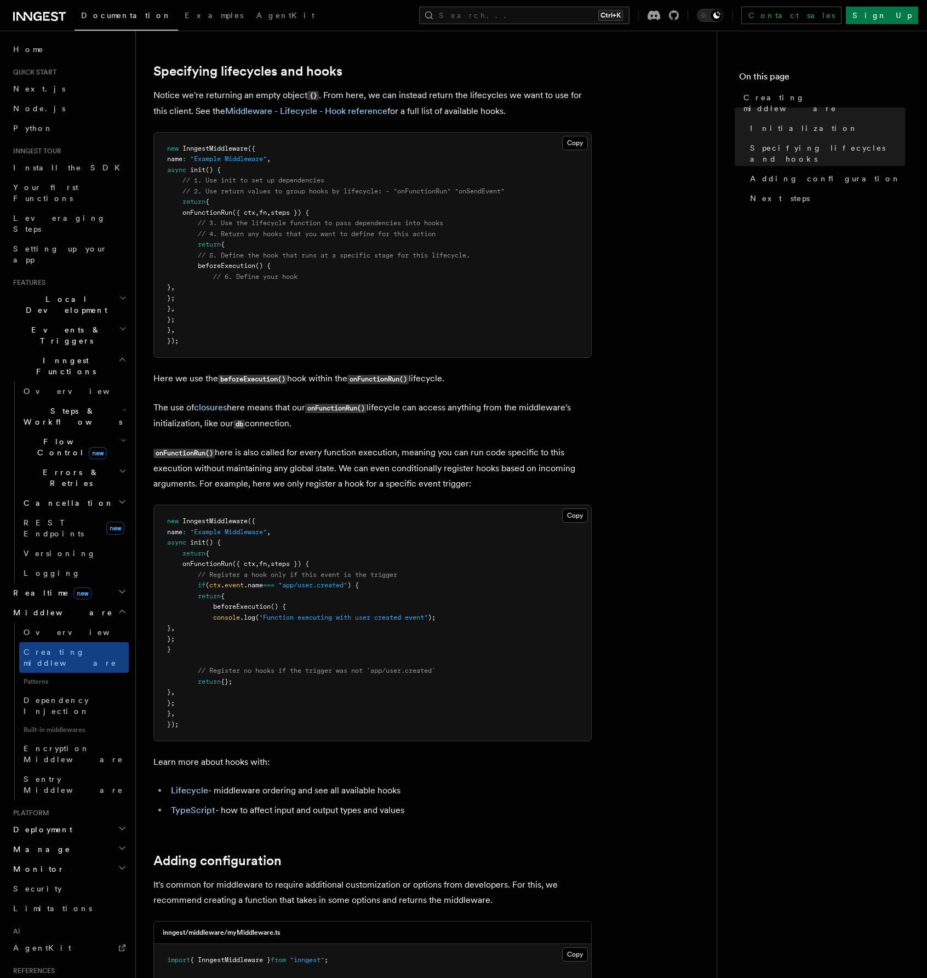
scroll to position [898, 0]
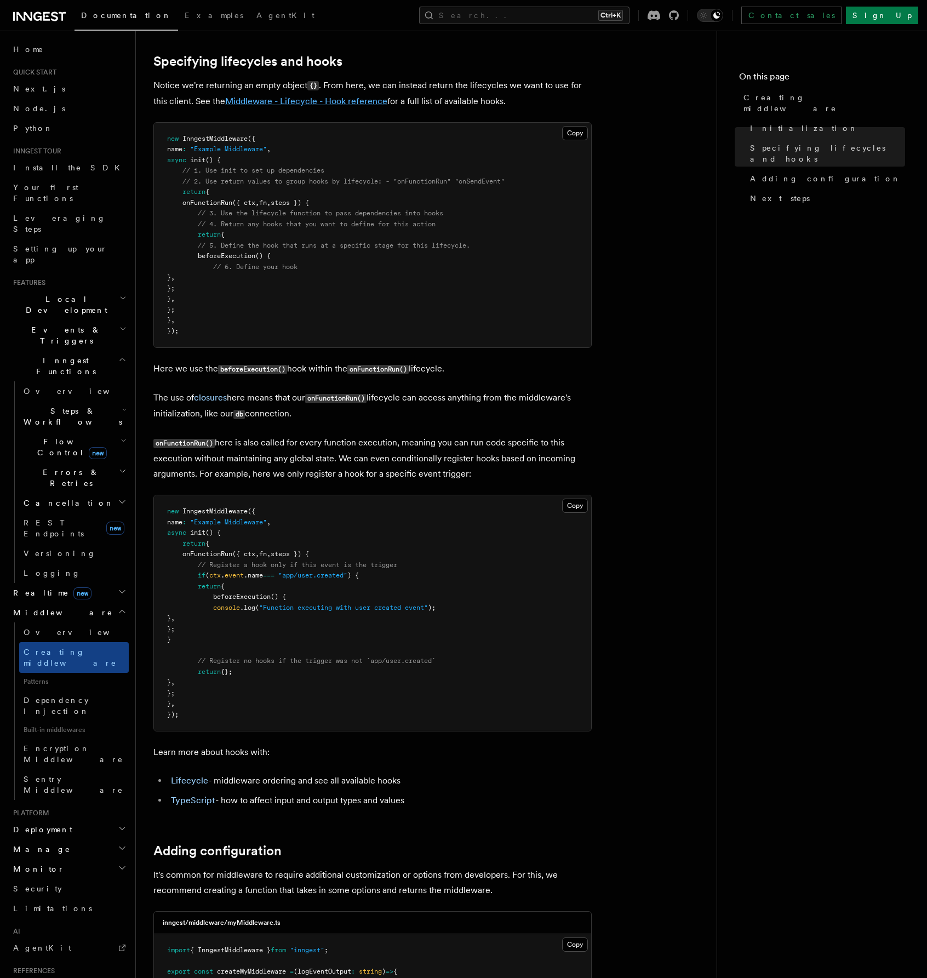
click at [343, 101] on link "Middleware - Lifecycle - Hook reference" at bounding box center [306, 101] width 162 height 10
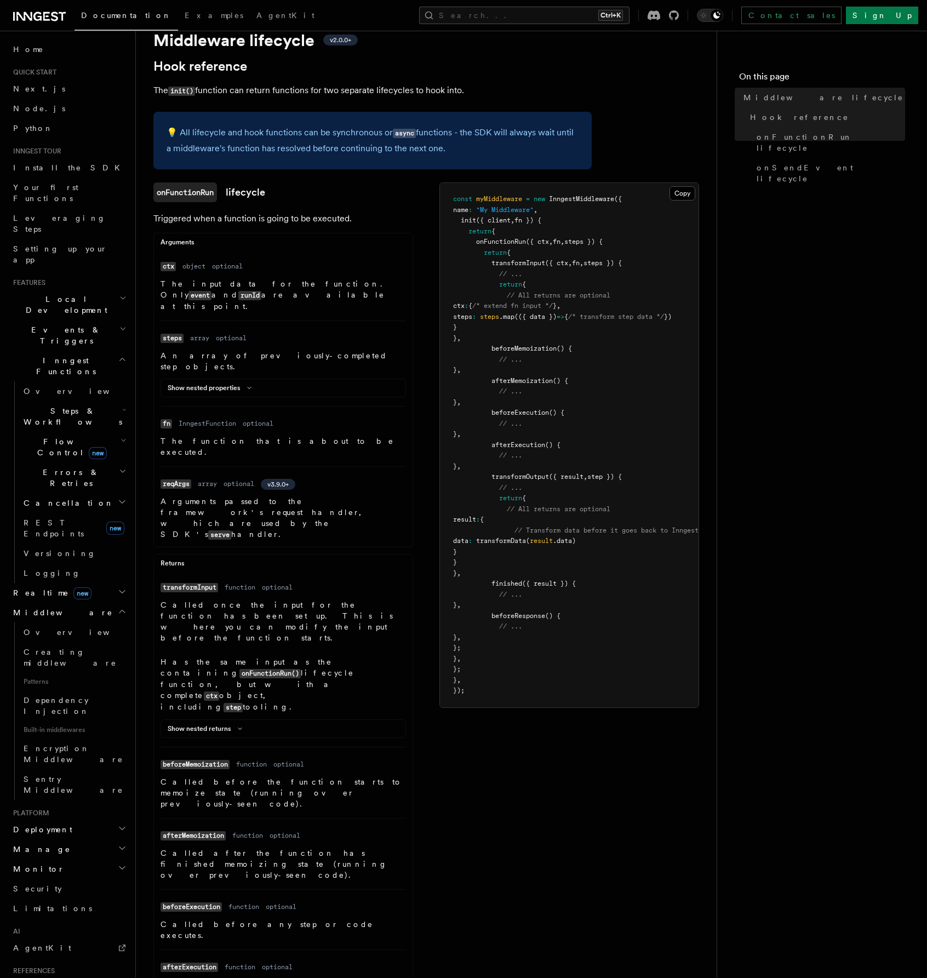
scroll to position [48, 0]
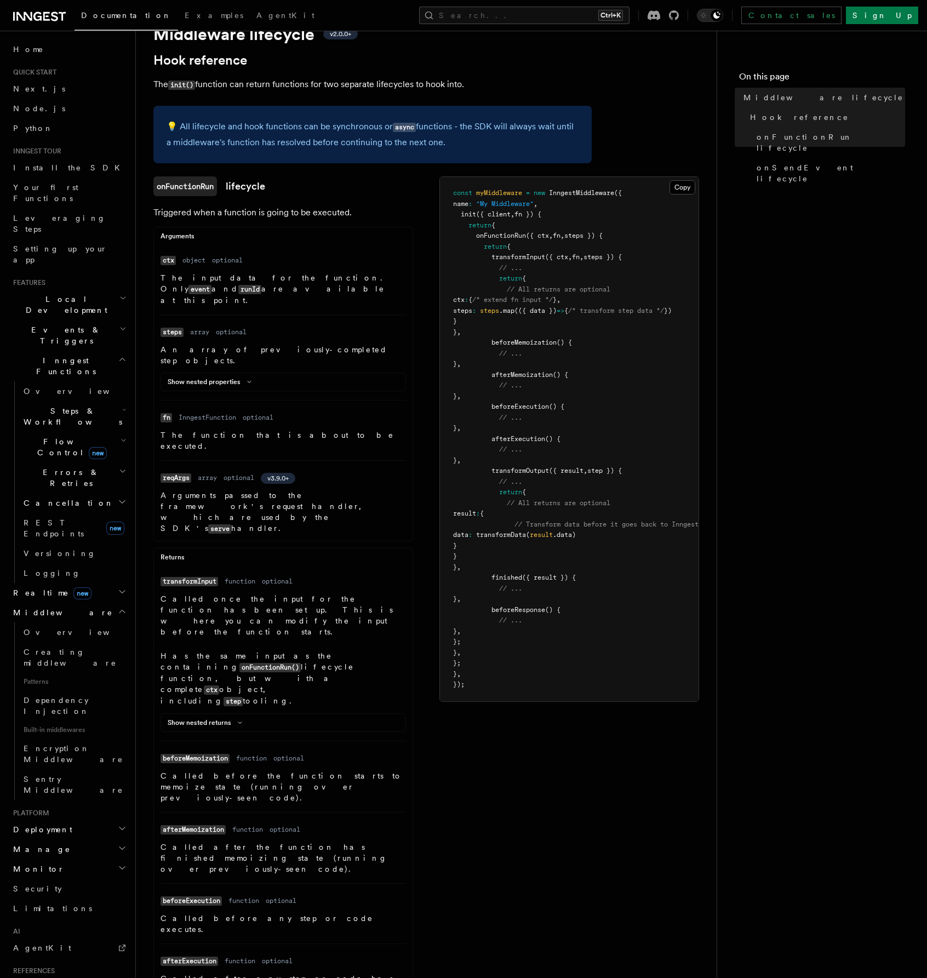
click at [415, 533] on div "onFunctionRun lifecycle Triggered when a function is going to be executed. Argu…" at bounding box center [426, 795] width 546 height 1238
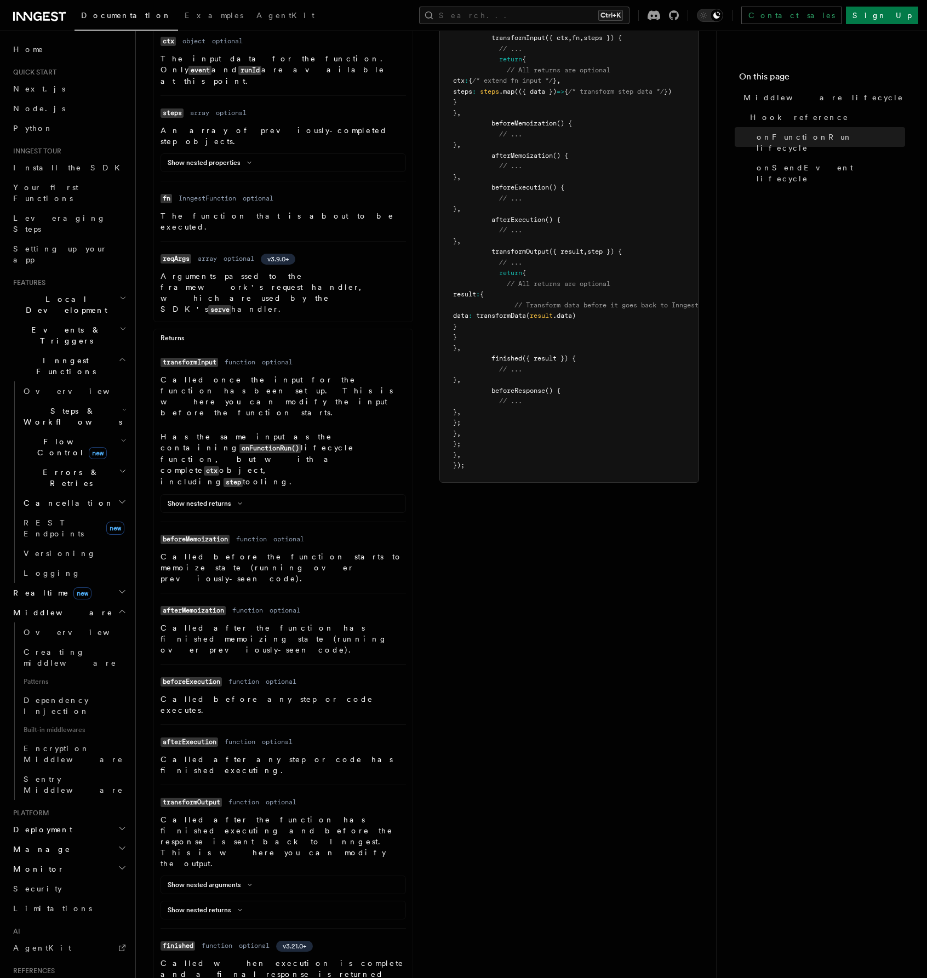
scroll to position [158, 0]
